Goal: Information Seeking & Learning: Learn about a topic

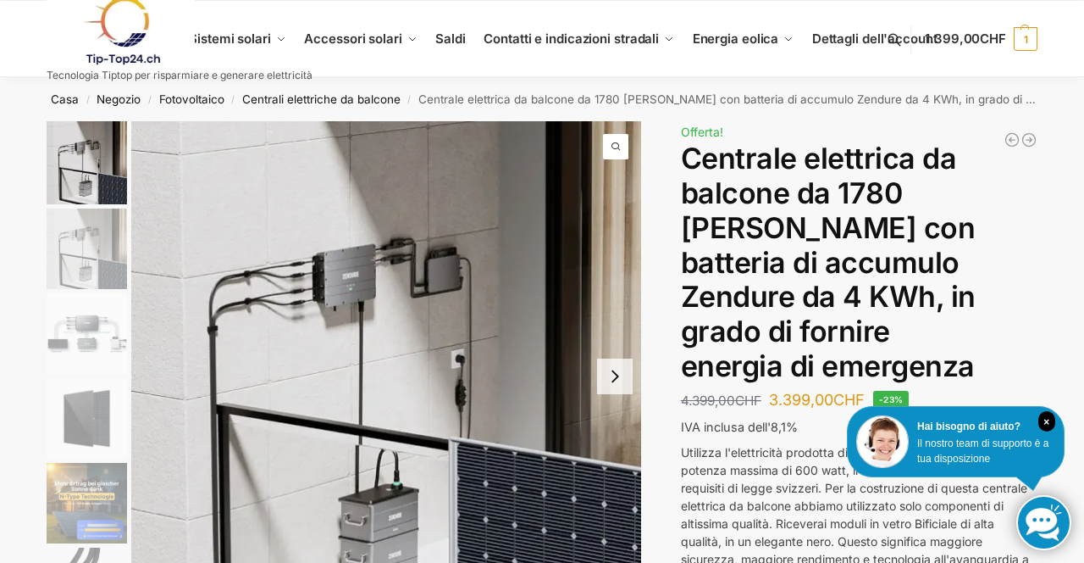
click at [100, 352] on img "3 / 11" at bounding box center [87, 333] width 80 height 80
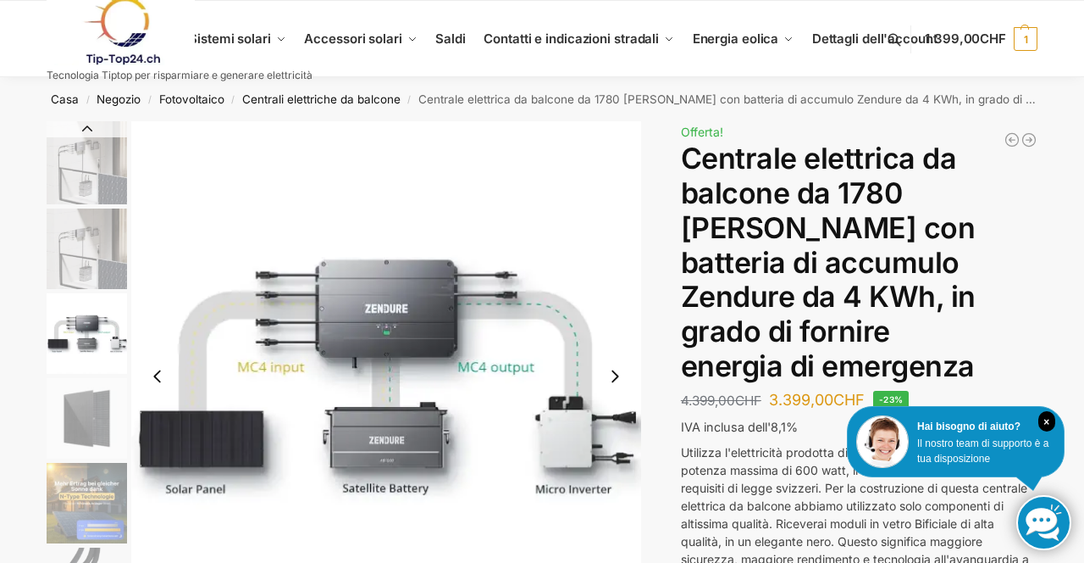
click at [413, 439] on img "3 / 11" at bounding box center [386, 376] width 510 height 510
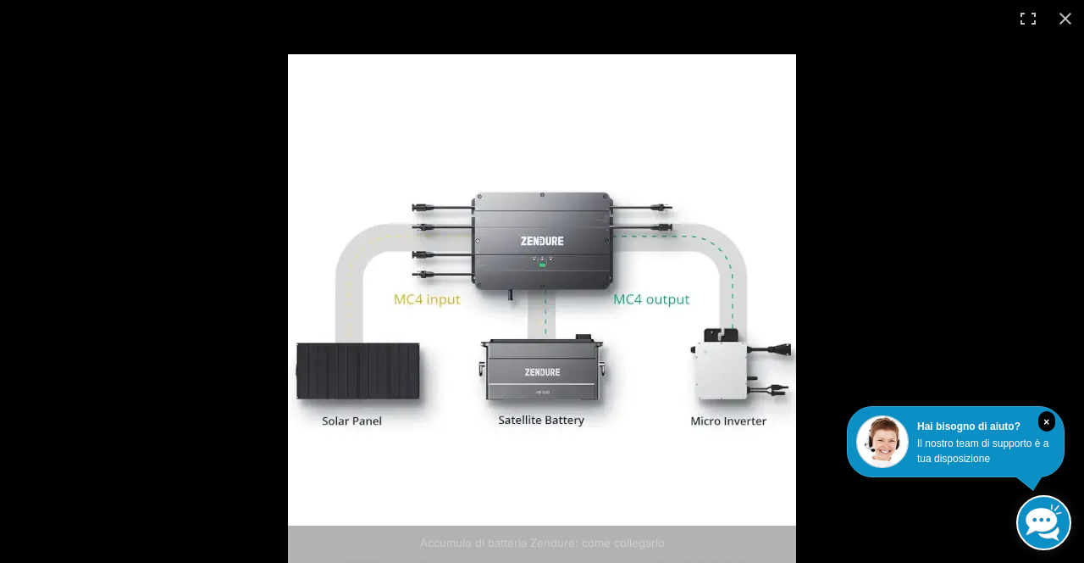
click at [581, 363] on img at bounding box center [542, 308] width 508 height 508
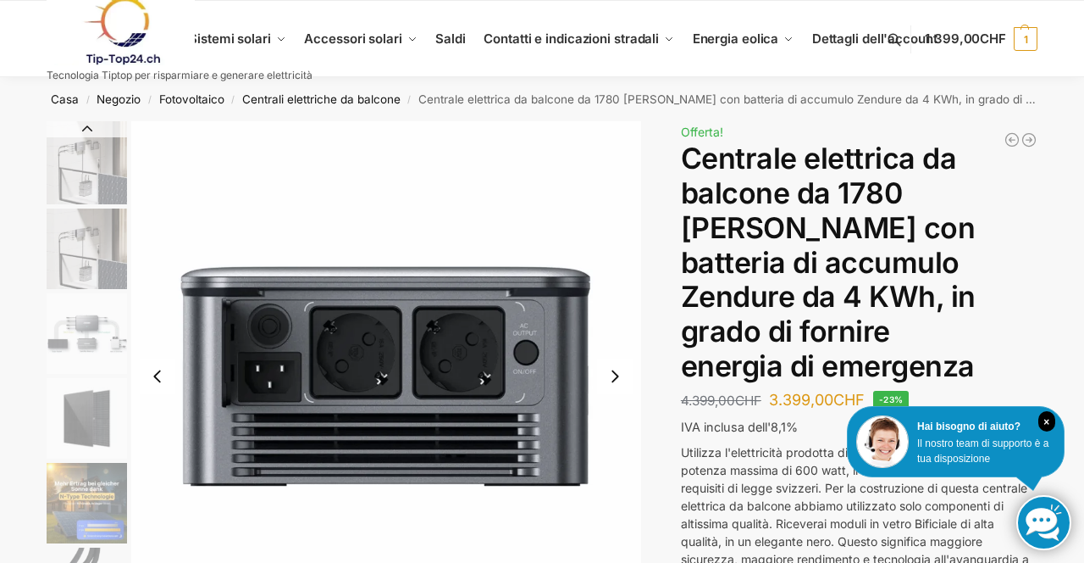
click at [547, 341] on img "7 / 11" at bounding box center [386, 375] width 510 height 509
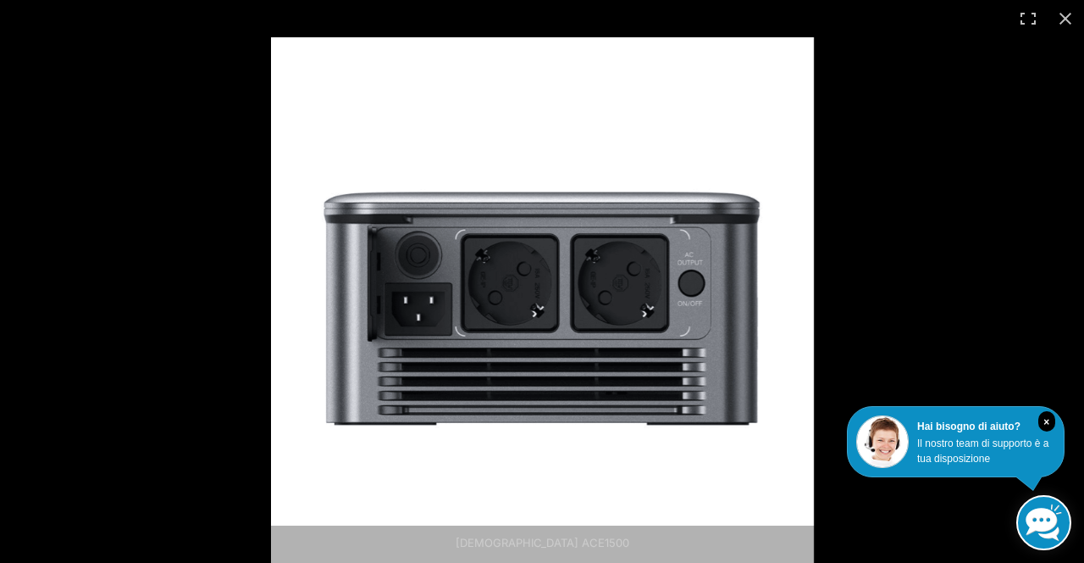
click at [726, 298] on img at bounding box center [542, 308] width 543 height 542
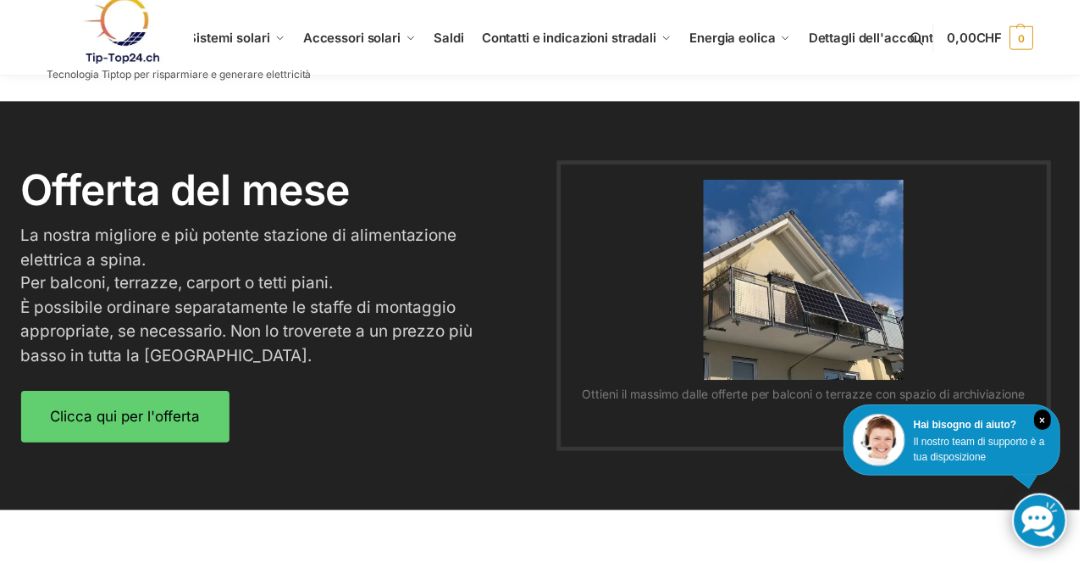
scroll to position [2062, 0]
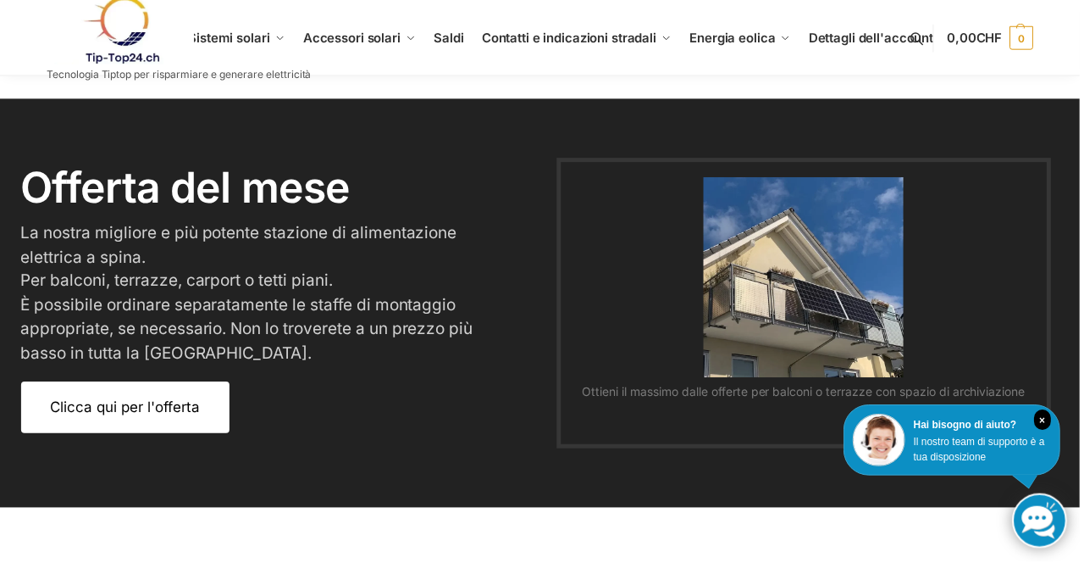
click at [169, 400] on font "Clicca qui per l'offerta" at bounding box center [126, 408] width 150 height 17
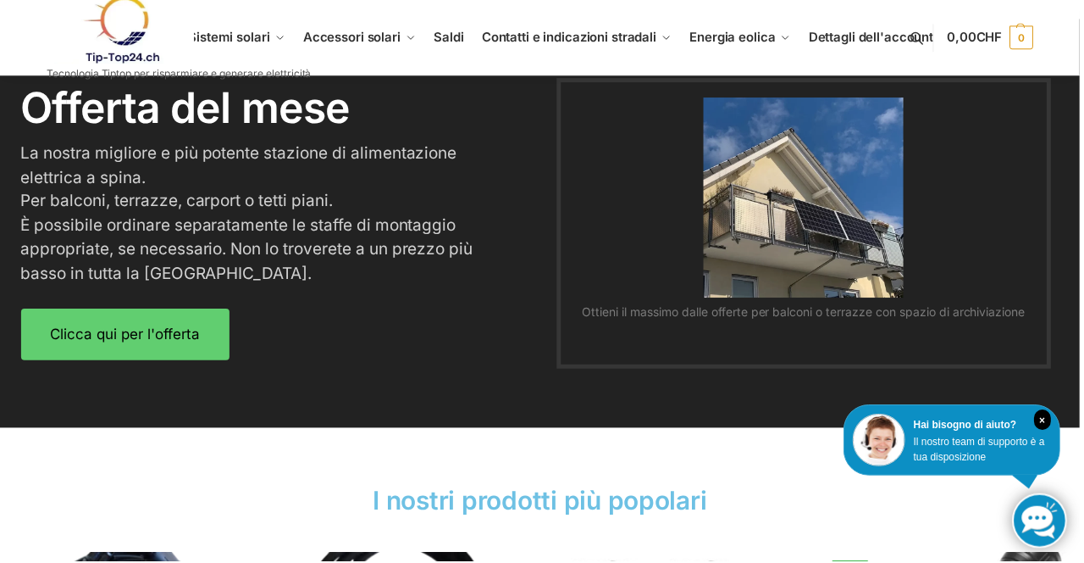
scroll to position [2170, 0]
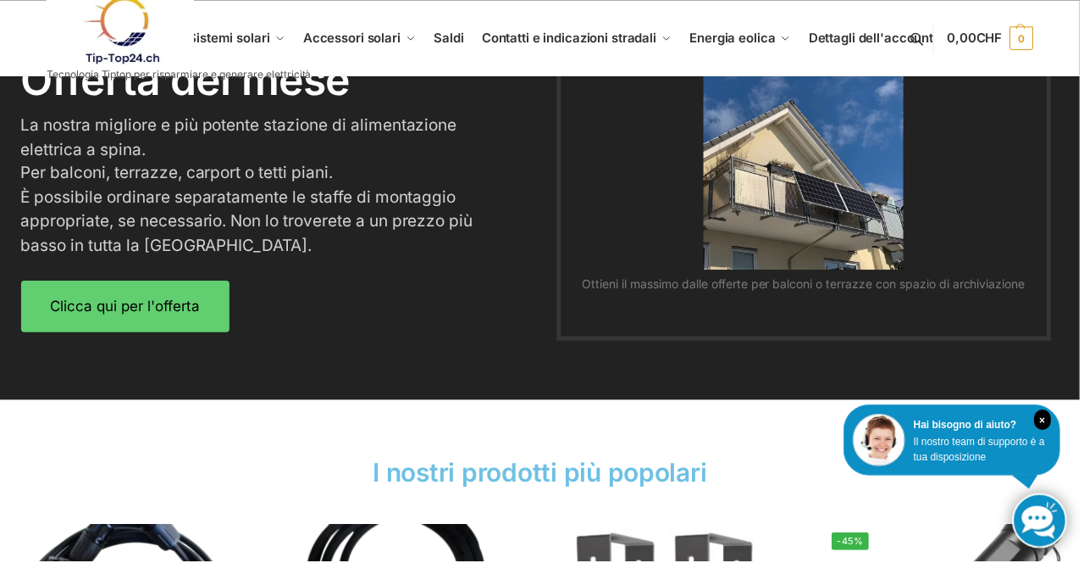
click at [847, 232] on img at bounding box center [807, 169] width 201 height 201
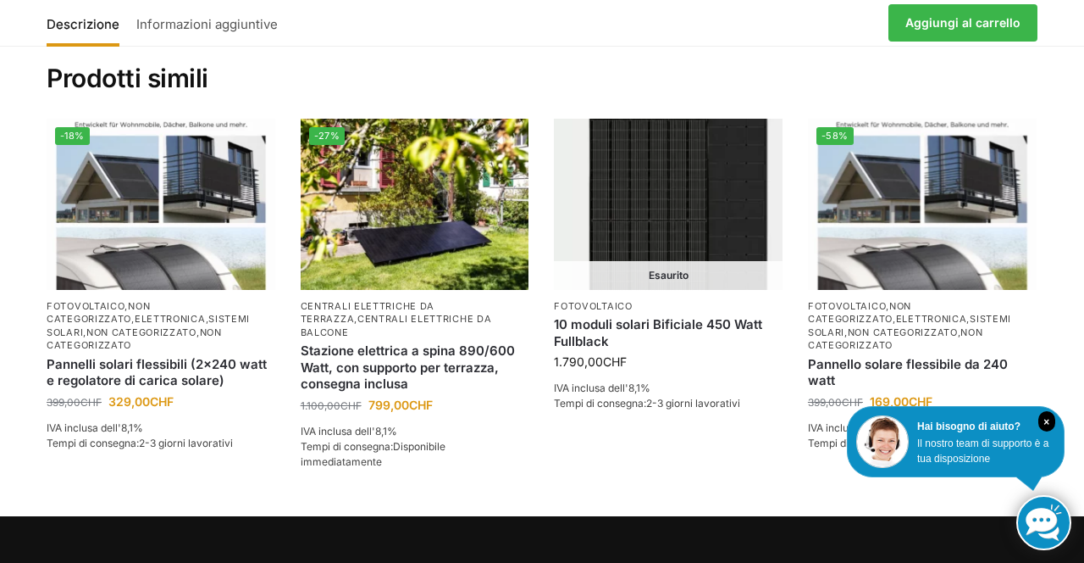
scroll to position [4416, 0]
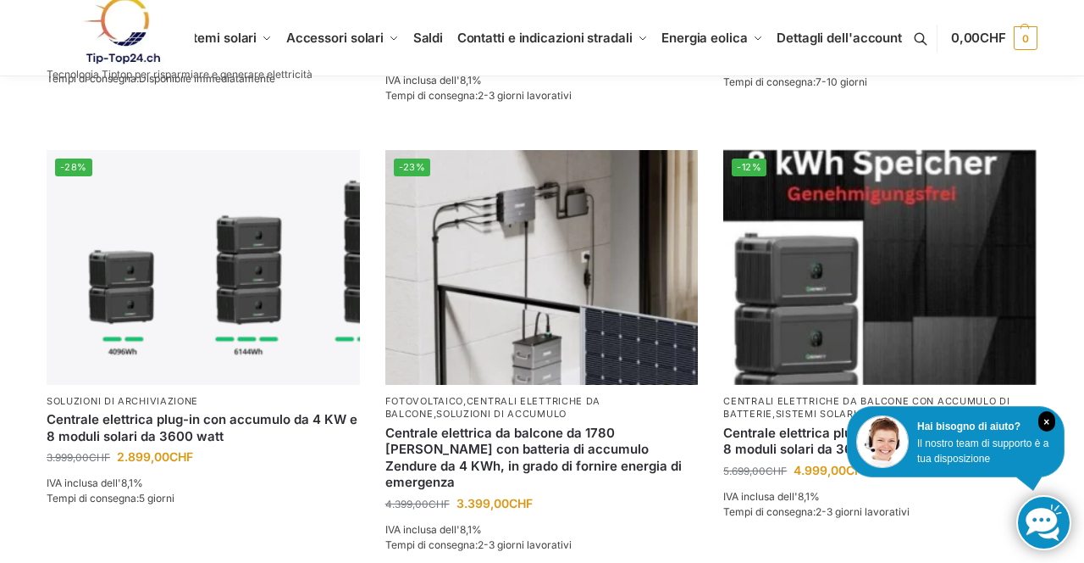
scroll to position [1710, 0]
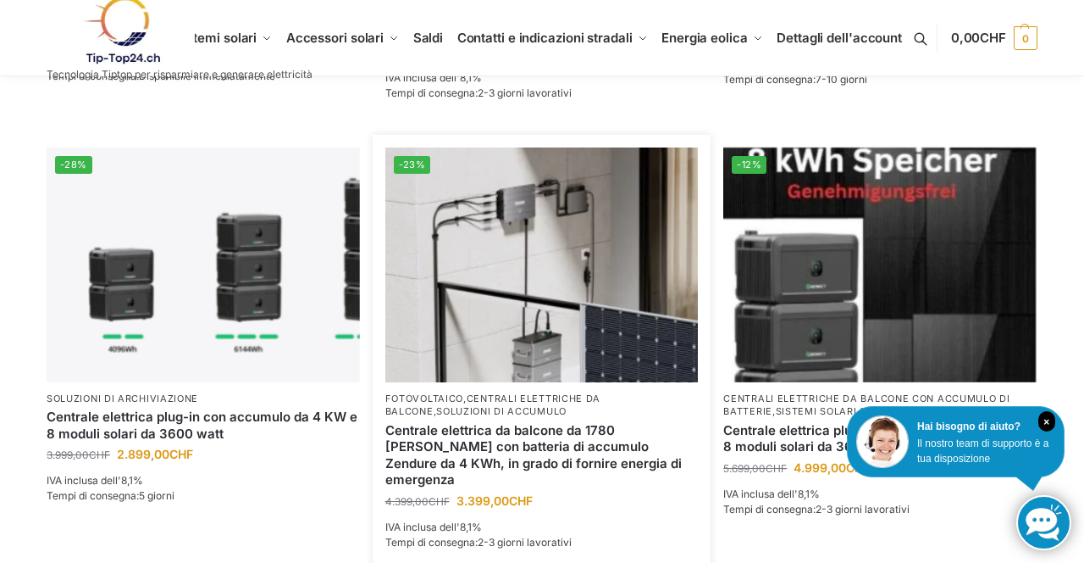
click at [568, 308] on img at bounding box center [541, 264] width 313 height 235
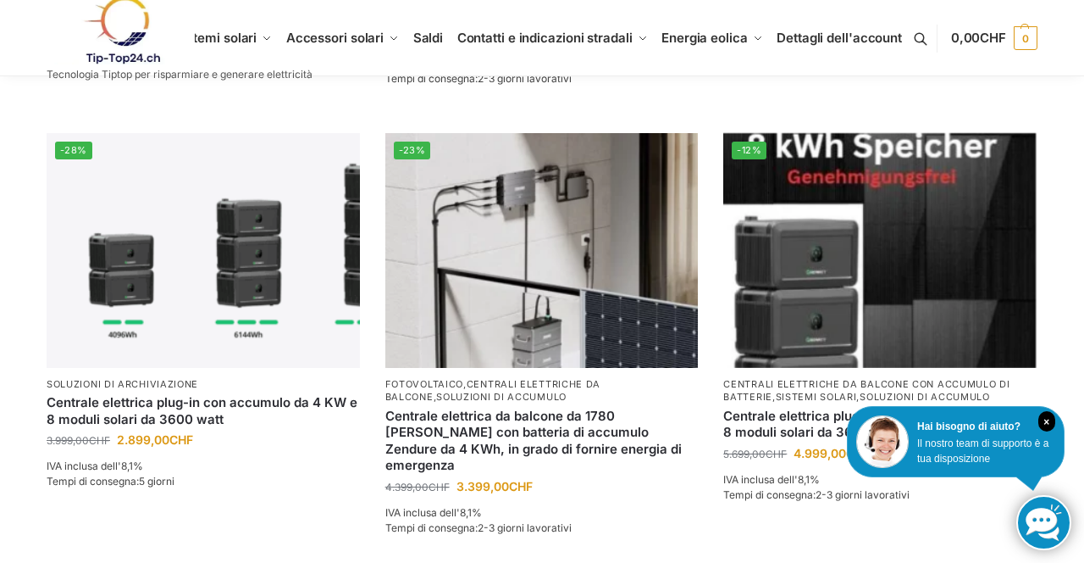
scroll to position [1696, 0]
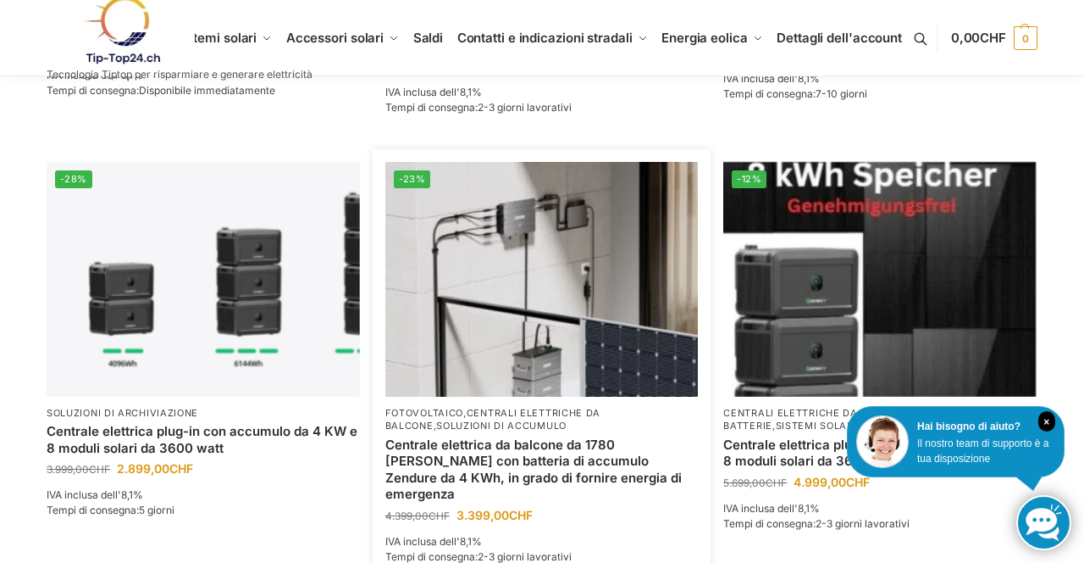
click at [554, 342] on img at bounding box center [541, 279] width 313 height 235
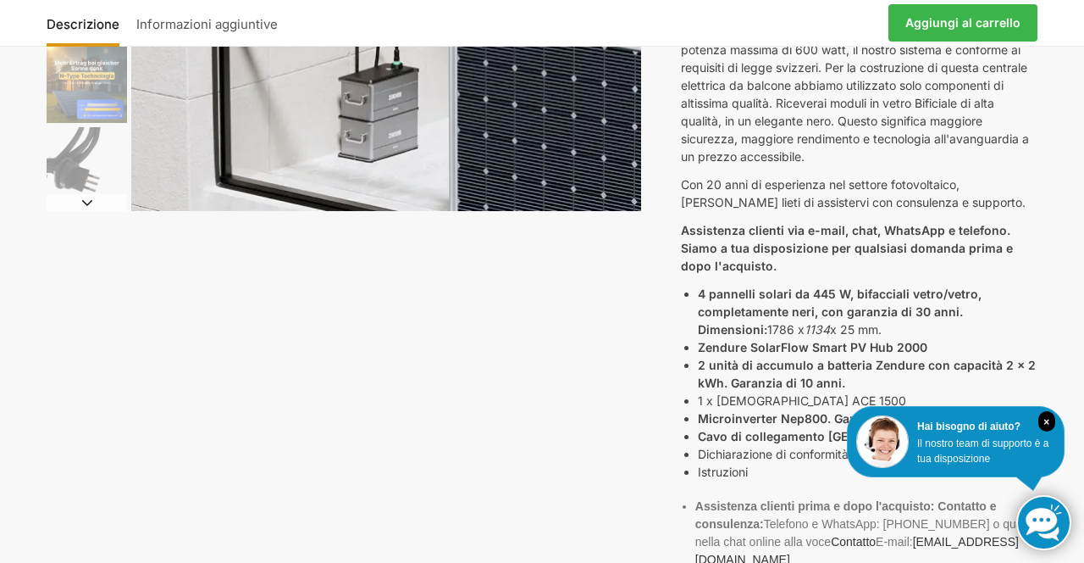
scroll to position [422, 0]
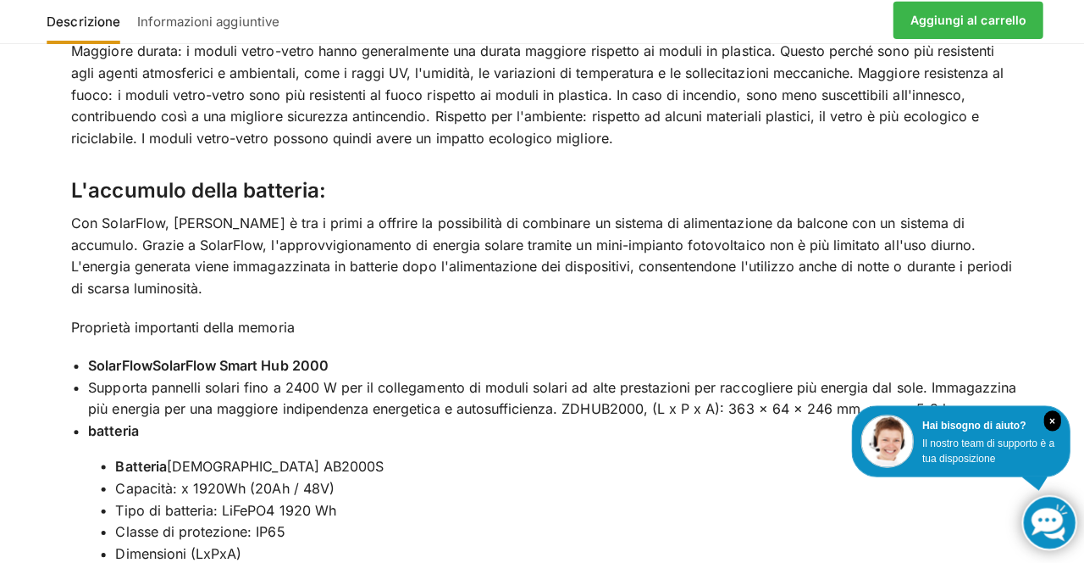
scroll to position [2115, 0]
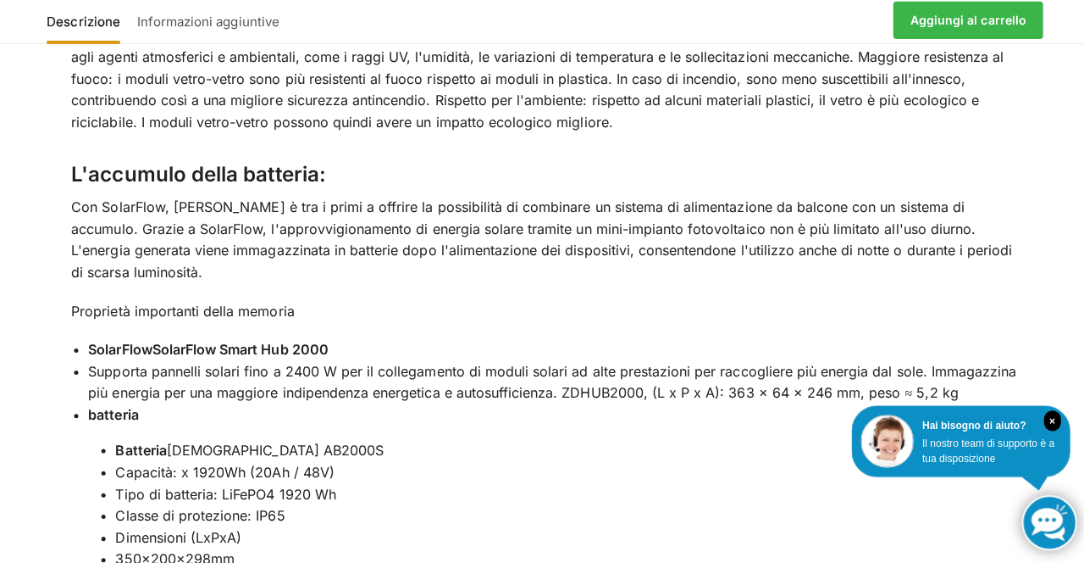
click at [1062, 378] on div "Descrizione Informazioni aggiuntive Utilizza l'elettricità prodotta di giorno a…" at bounding box center [542, 403] width 1084 height 2259
click at [1056, 437] on div "Descrizione Informazioni aggiuntive Utilizza l'elettricità prodotta di giorno a…" at bounding box center [542, 403] width 1084 height 2259
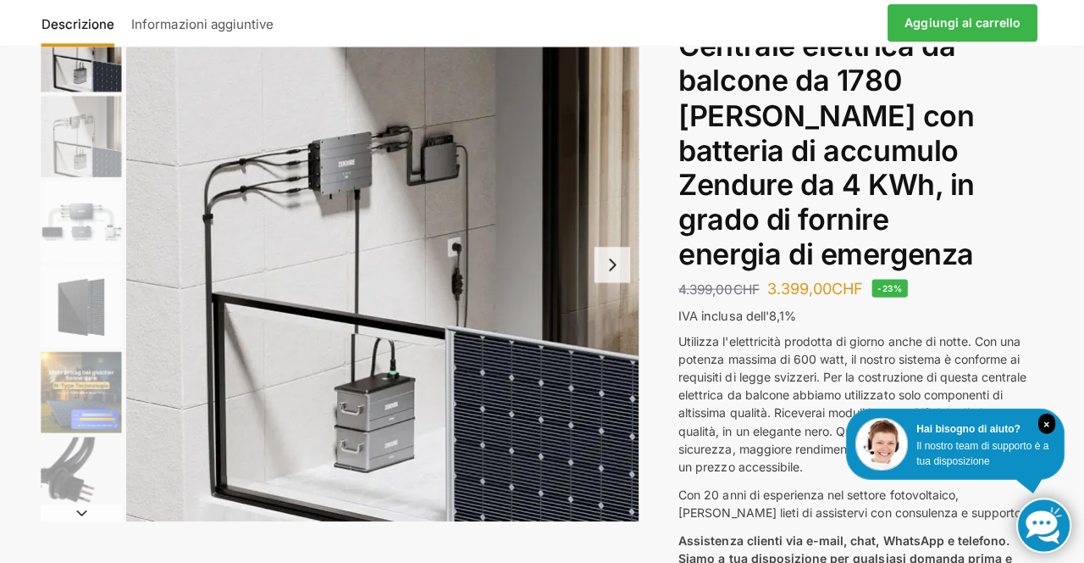
scroll to position [0, 0]
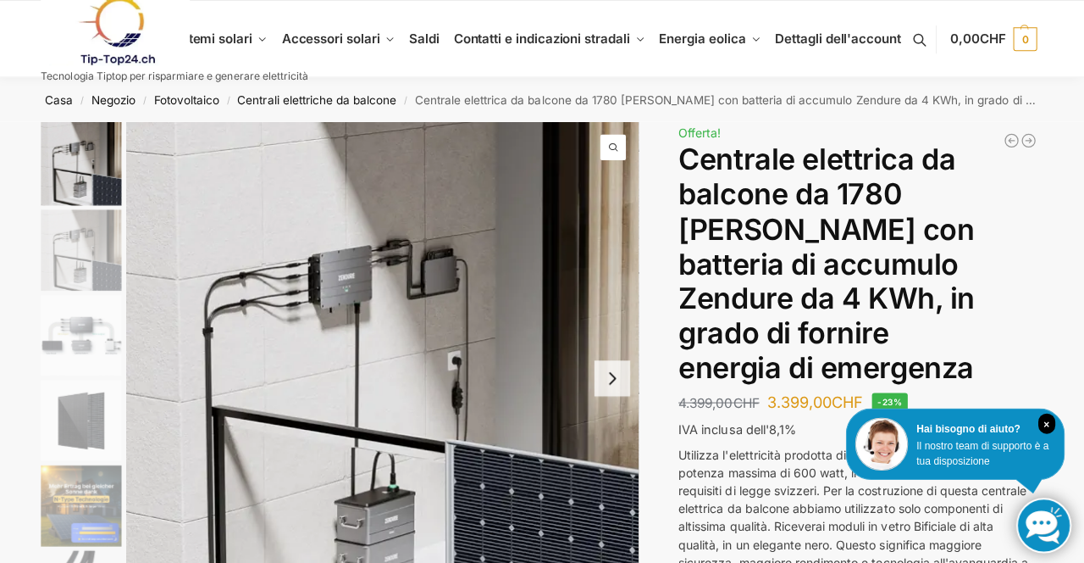
click at [106, 356] on img "3 / 11" at bounding box center [87, 333] width 80 height 80
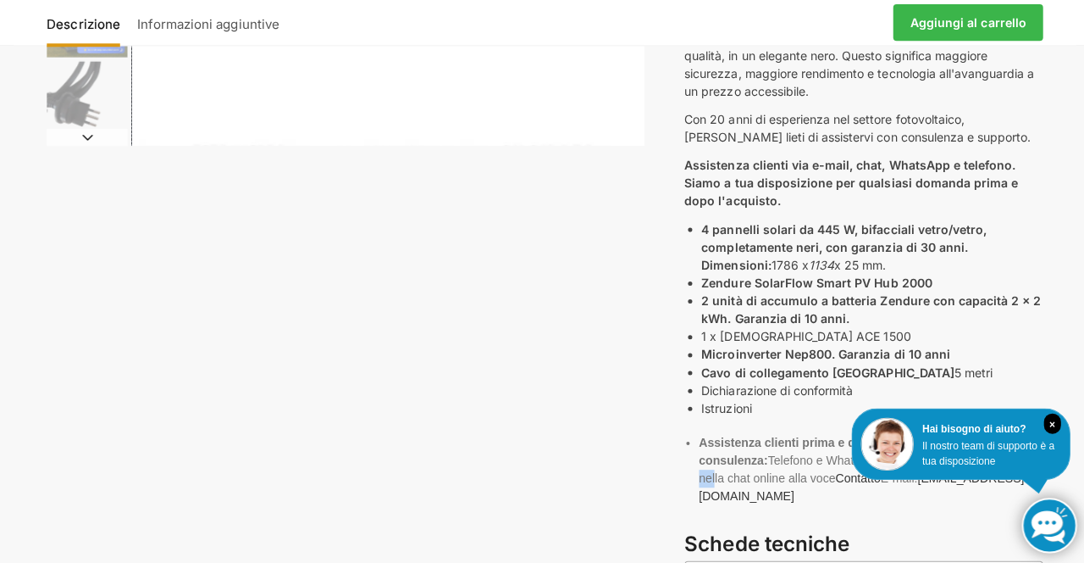
scroll to position [486, 0]
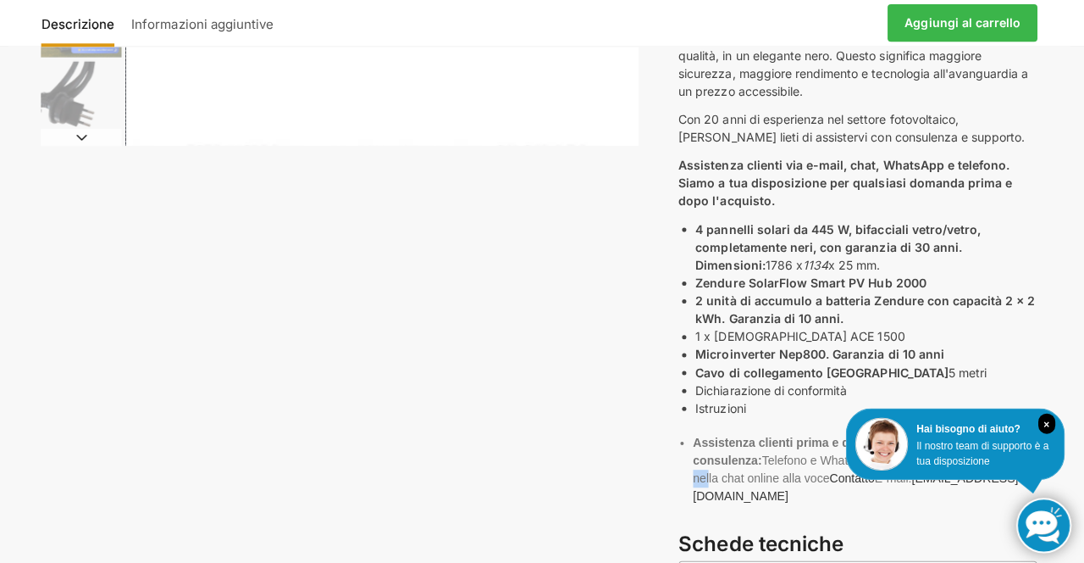
click at [1033, 199] on p "Assistenza clienti via e-mail, chat, WhatsApp e telefono. Siamo a tua disposizi…" at bounding box center [859, 181] width 357 height 53
click at [1064, 308] on div "Descrizione Informazioni aggiuntive 4.399,00 CHF Il prezzo originale era: 4.399…" at bounding box center [542, 268] width 1062 height 1267
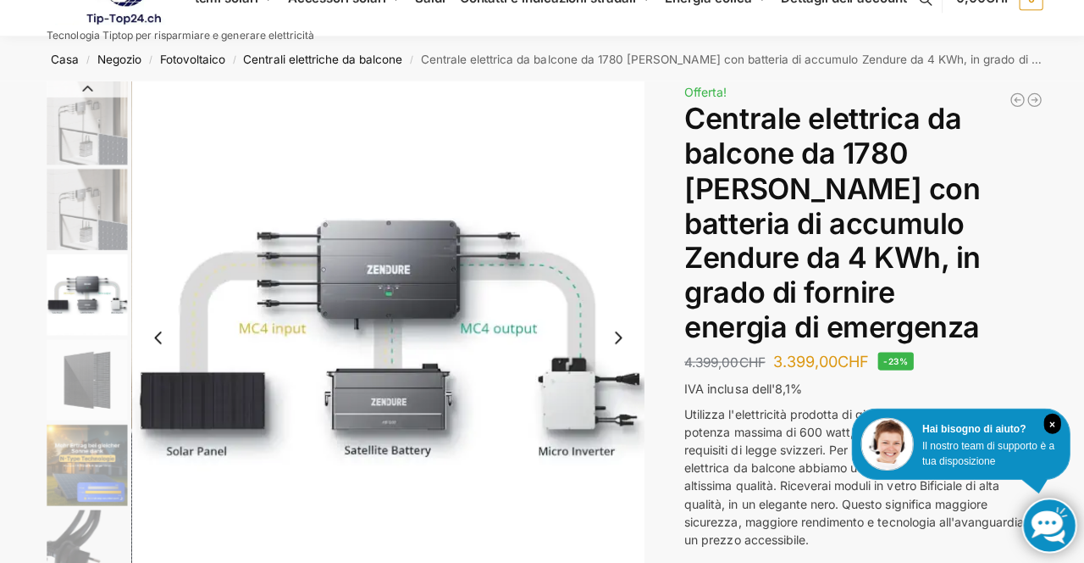
scroll to position [39, 0]
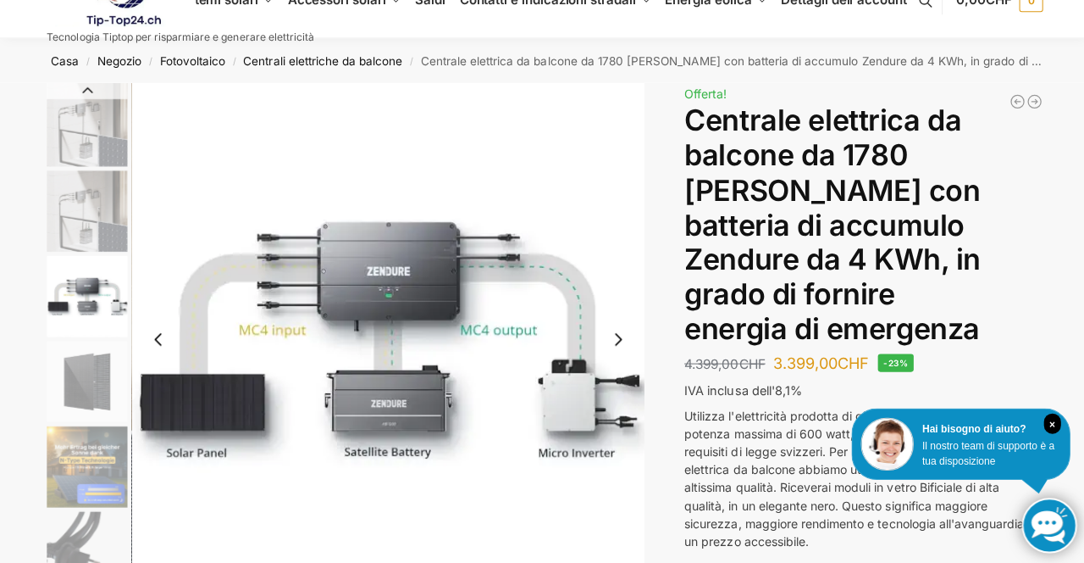
click at [103, 556] on img "6 / 11" at bounding box center [87, 548] width 80 height 80
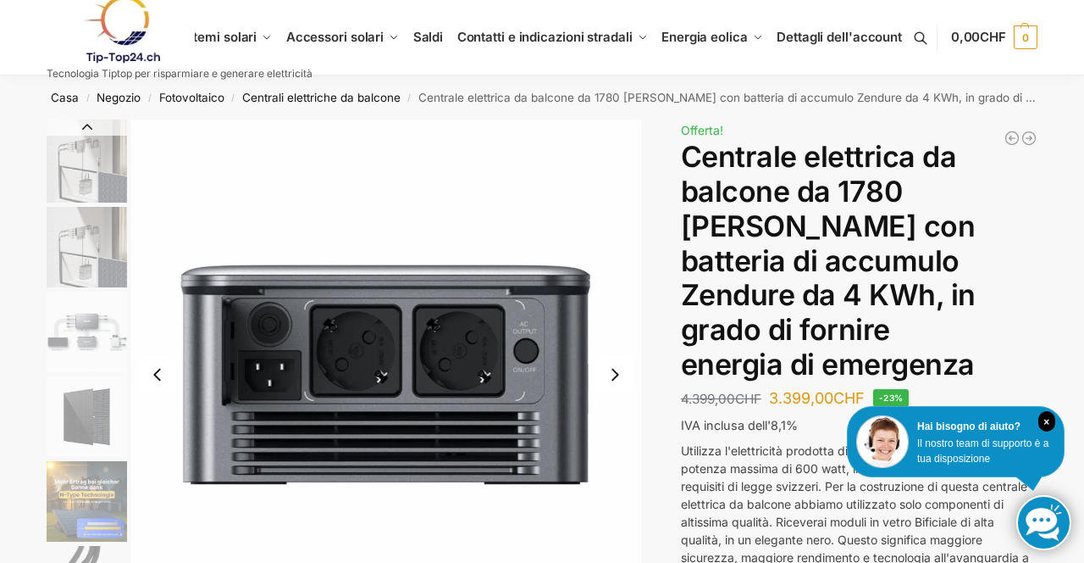
scroll to position [0, 0]
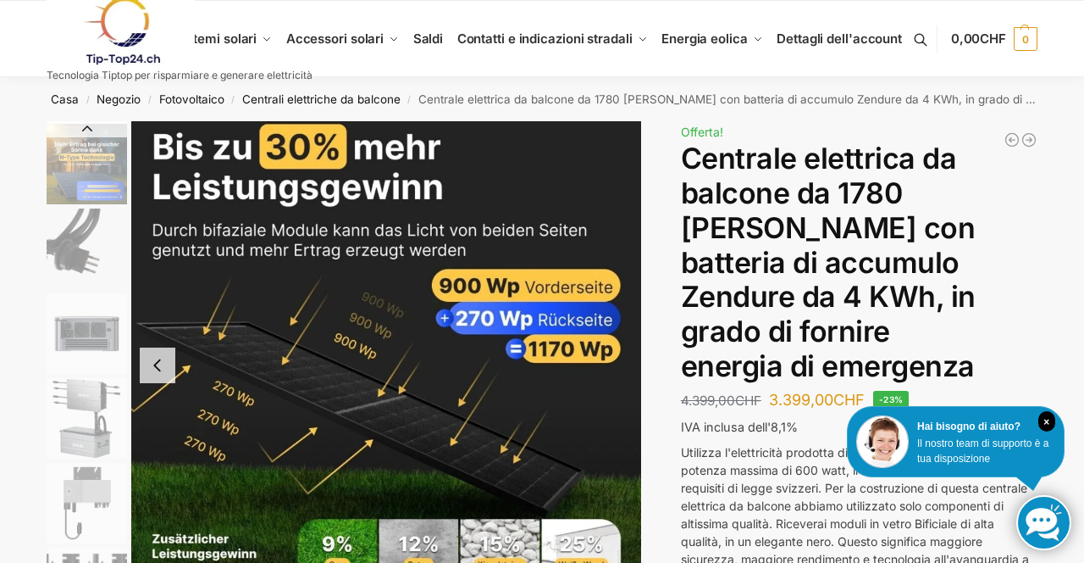
click at [536, 347] on img "11 / 11" at bounding box center [386, 364] width 510 height 487
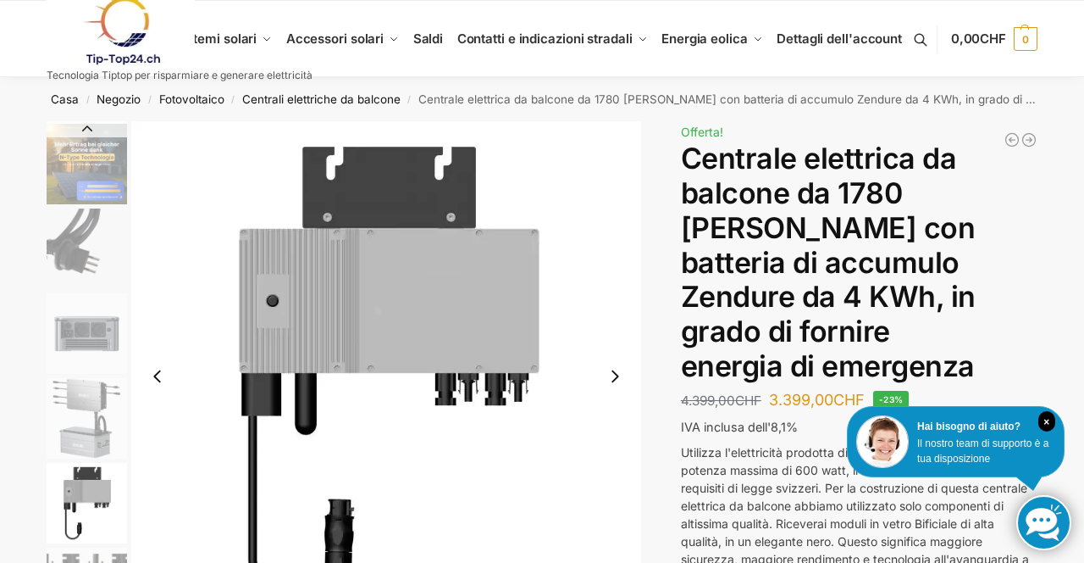
click at [418, 319] on img "11 settembre" at bounding box center [386, 376] width 510 height 510
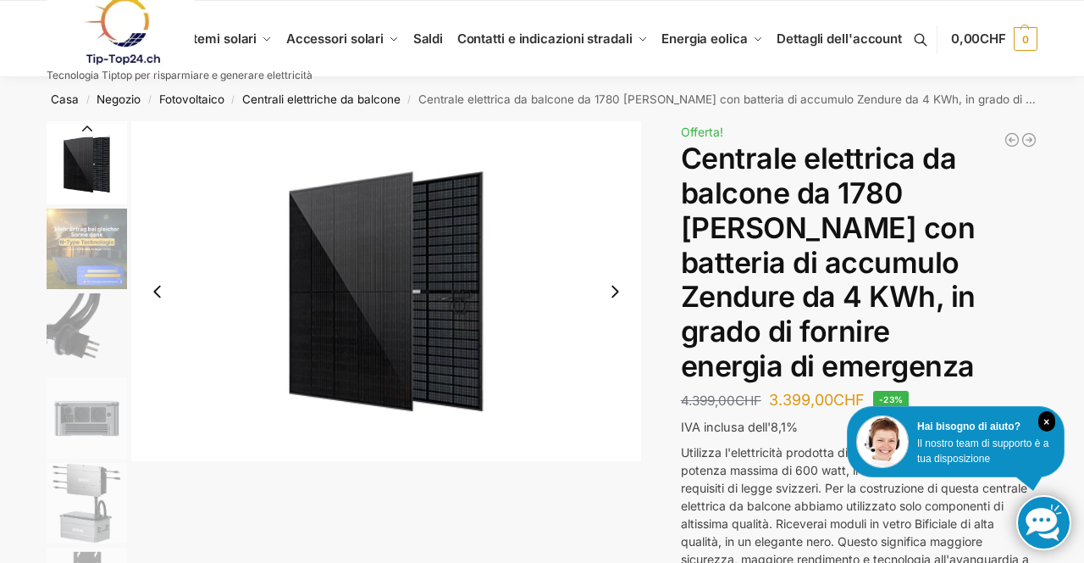
click at [402, 324] on img "4 / 11" at bounding box center [386, 291] width 510 height 340
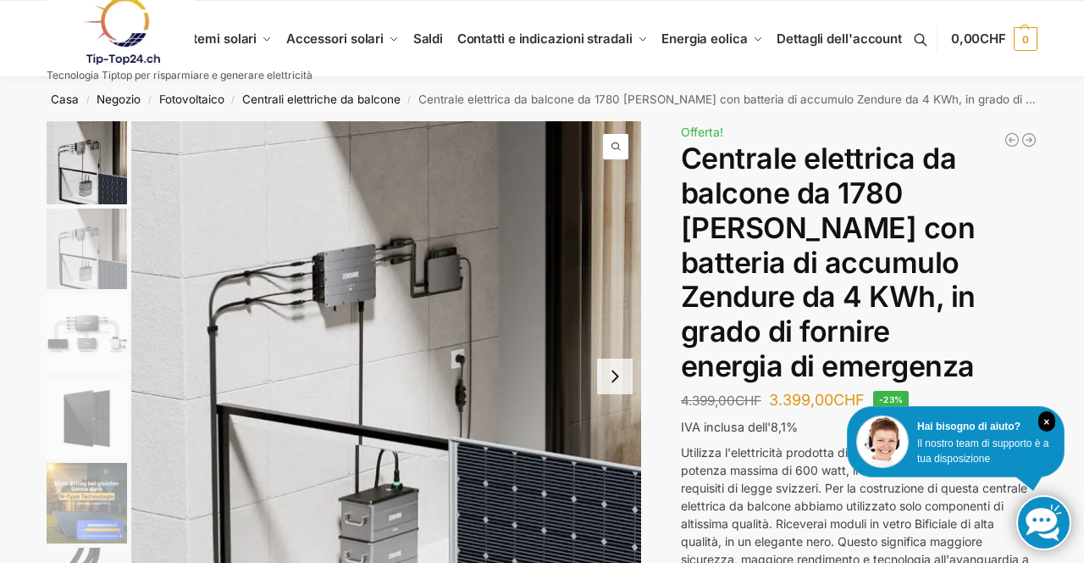
click at [91, 335] on img "3 / 11" at bounding box center [87, 333] width 80 height 80
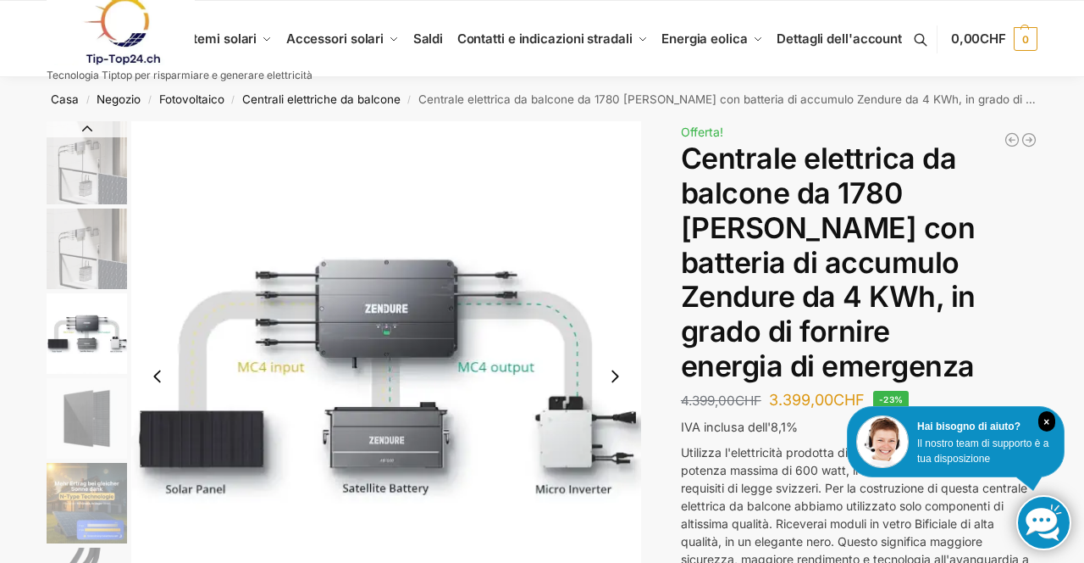
click at [100, 253] on img "2 / 11" at bounding box center [87, 248] width 80 height 80
